Goal: Transaction & Acquisition: Purchase product/service

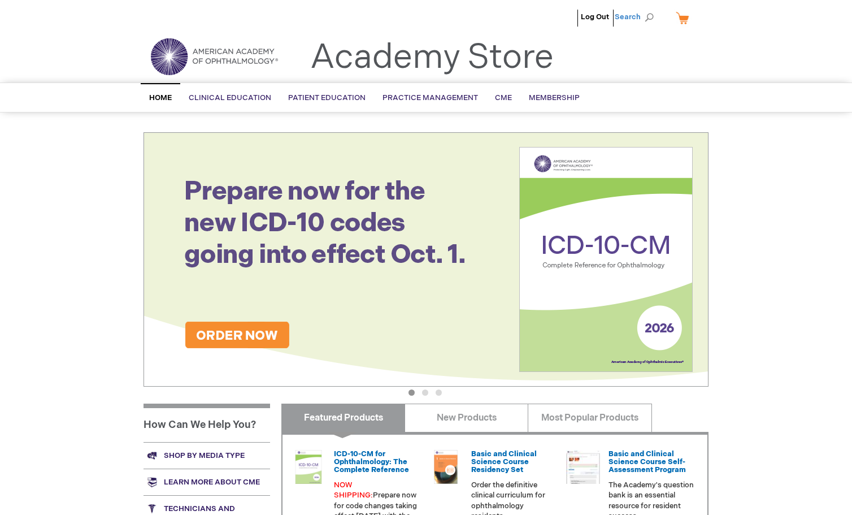
click at [645, 20] on span "Search" at bounding box center [636, 17] width 43 height 23
type input "ophthalmic coding coach"
click at [645, 8] on button "Search" at bounding box center [649, 17] width 9 height 18
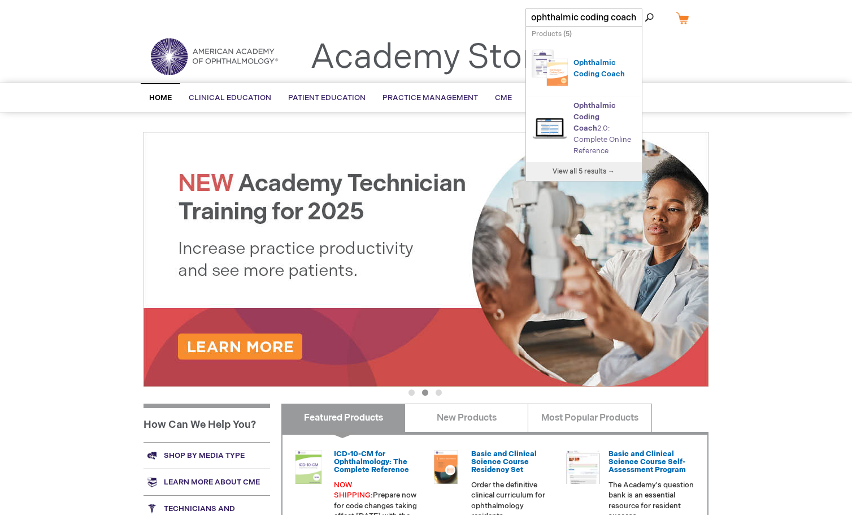
click at [594, 128] on link "Ophthalmic Coding Coach 2.0: Complete Online Reference" at bounding box center [602, 128] width 58 height 54
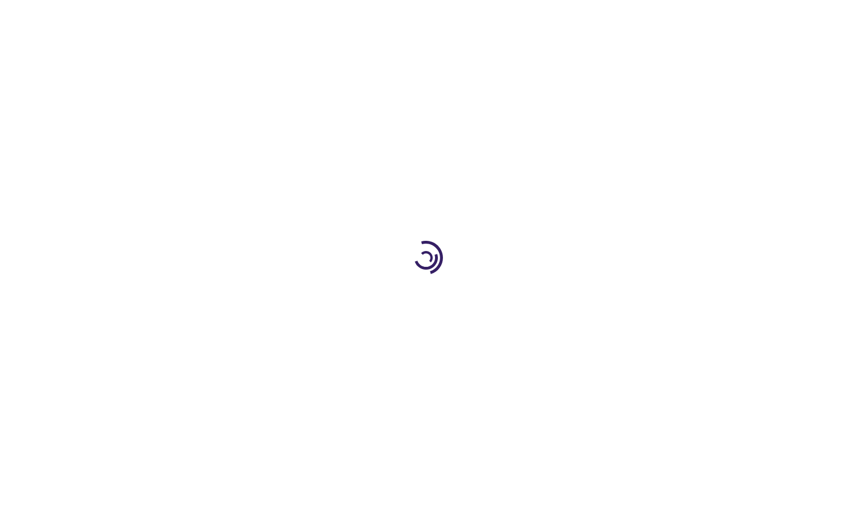
type input "0"
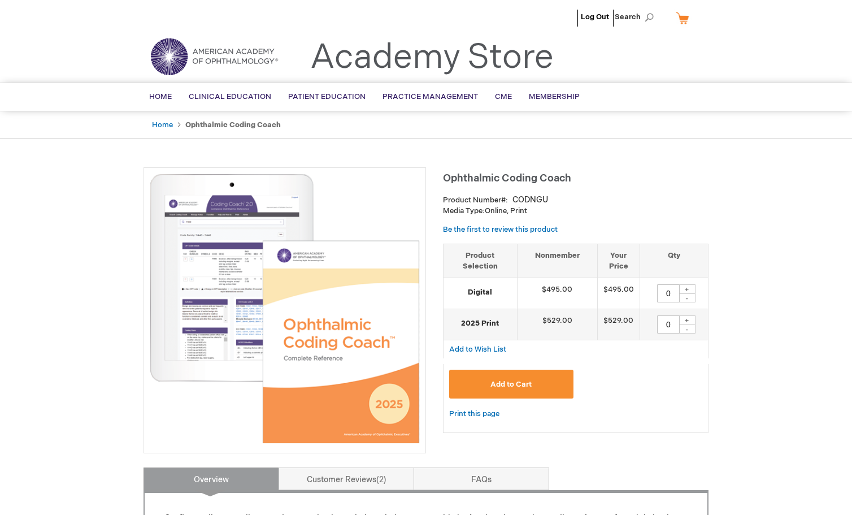
click at [685, 288] on div "+" at bounding box center [687, 289] width 17 height 10
type input "1"
click at [517, 380] on span "Add to Cart" at bounding box center [510, 384] width 41 height 9
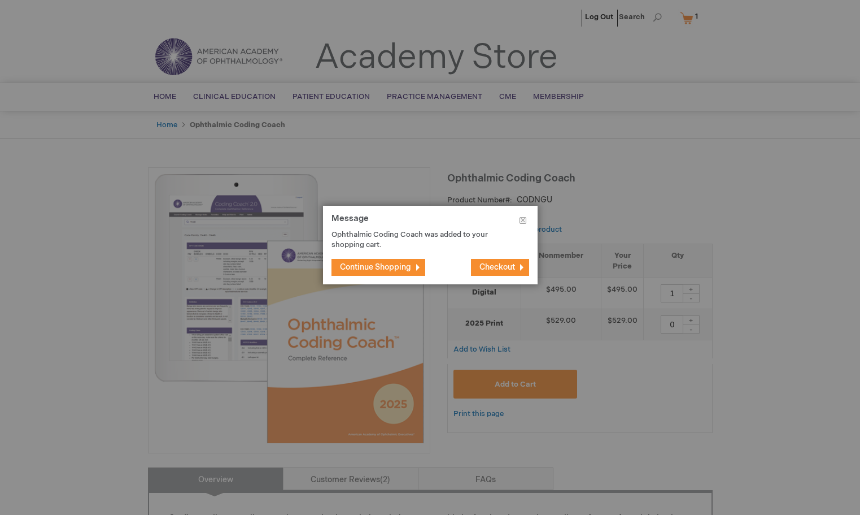
click at [497, 266] on span "Checkout" at bounding box center [498, 267] width 36 height 10
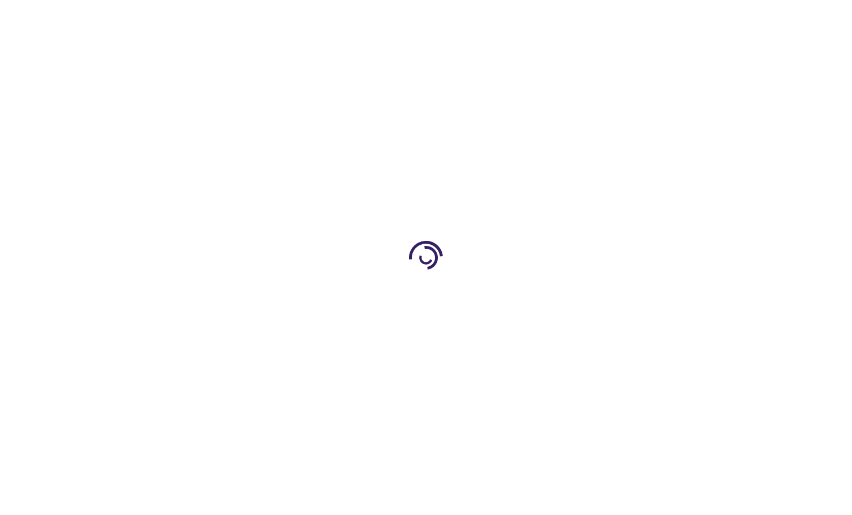
select select "US"
select select "56"
